Goal: Task Accomplishment & Management: Manage account settings

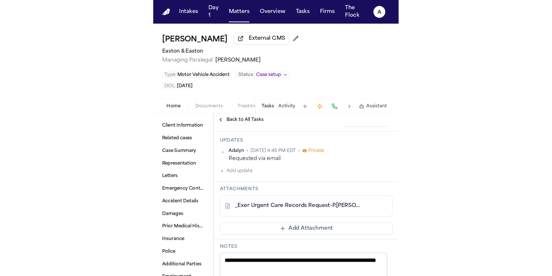
scroll to position [140, 0]
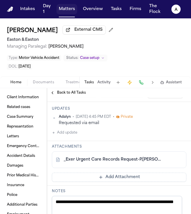
click at [63, 11] on button "Matters" at bounding box center [66, 9] width 21 height 10
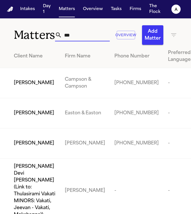
drag, startPoint x: 91, startPoint y: 36, endPoint x: 43, endPoint y: 36, distance: 47.1
click at [43, 37] on div "Matters *** Overview Add Matter" at bounding box center [95, 31] width 191 height 26
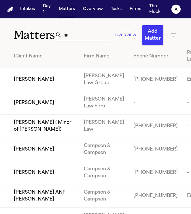
type input "*"
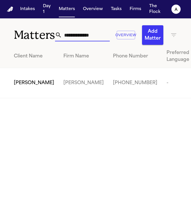
type input "**********"
click at [24, 87] on span "[PERSON_NAME]" at bounding box center [34, 83] width 40 height 7
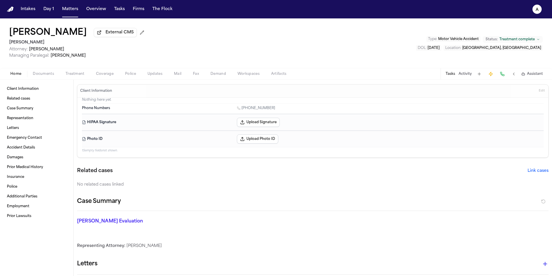
click at [190, 76] on button "Tasks" at bounding box center [450, 74] width 9 height 5
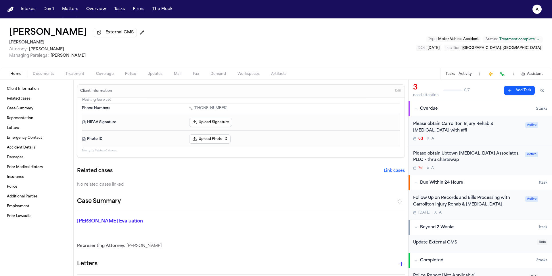
click at [190, 138] on div "8d A" at bounding box center [467, 138] width 109 height 5
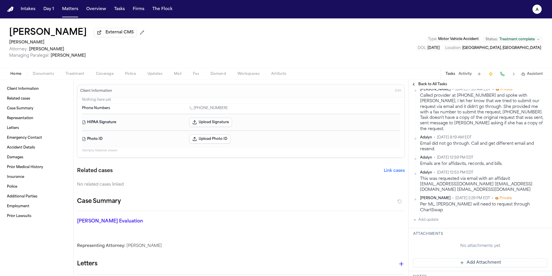
scroll to position [107, 0]
click at [190, 214] on button "Add Attachment" at bounding box center [480, 261] width 134 height 9
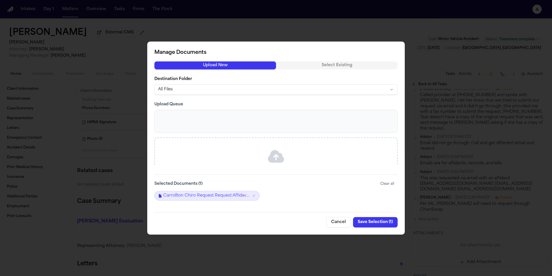
click at [190, 214] on button "Save Selection ( 1 )" at bounding box center [375, 222] width 45 height 10
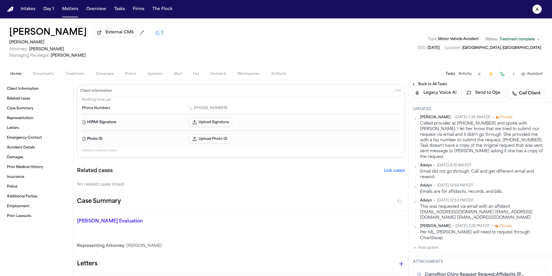
scroll to position [85, 0]
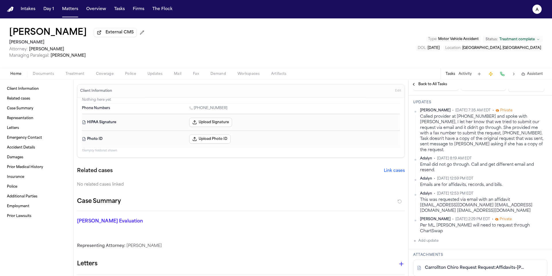
click at [190, 214] on link "Carrollton Chiro Request Request:Affidavits-[PERSON_NAME].pdf" at bounding box center [474, 268] width 99 height 6
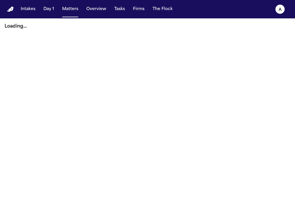
click at [78, 12] on button "Matters" at bounding box center [70, 9] width 21 height 10
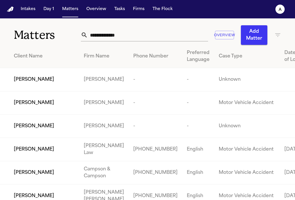
click at [114, 35] on input "text" at bounding box center [148, 35] width 120 height 13
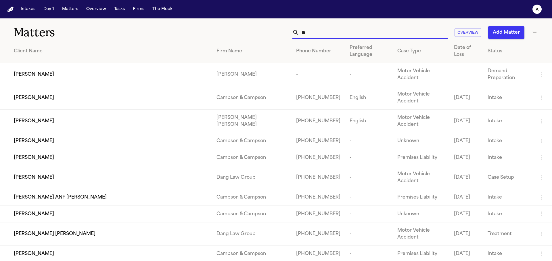
type input "*"
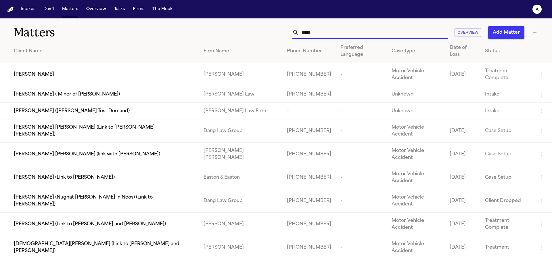
type input "*****"
click at [172, 68] on td "[PERSON_NAME]" at bounding box center [99, 74] width 199 height 23
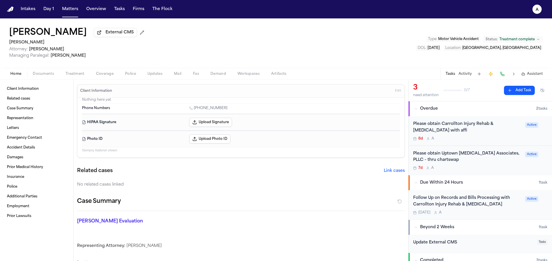
click at [294, 140] on div "8d A" at bounding box center [467, 138] width 109 height 5
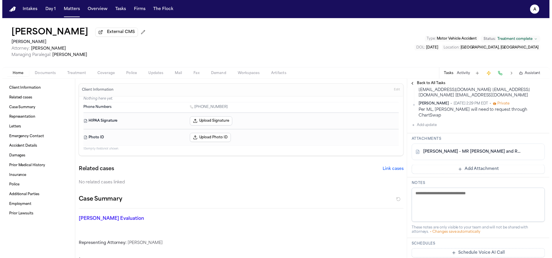
scroll to position [201, 0]
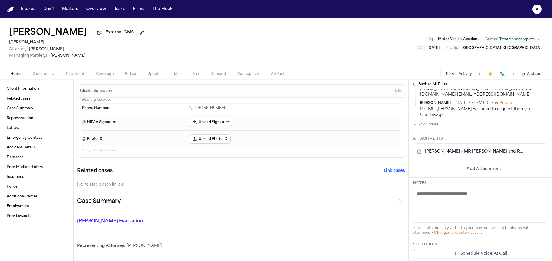
click at [294, 149] on link "S. Hooda - MR Request and Release to Carrollton Chiro - 9.29.25" at bounding box center [474, 152] width 99 height 6
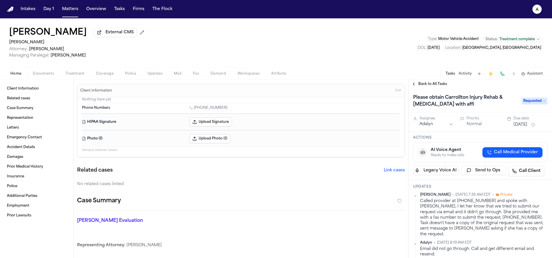
scroll to position [0, 0]
